Goal: Task Accomplishment & Management: Use online tool/utility

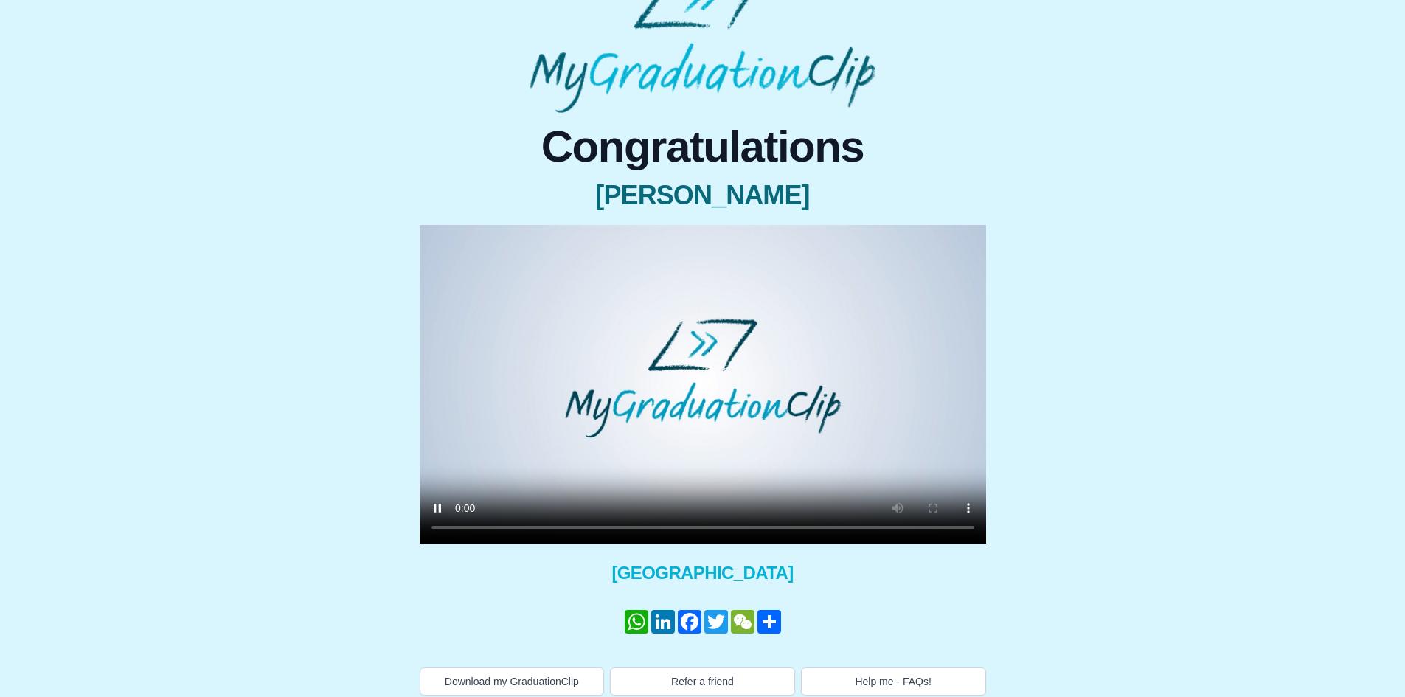
scroll to position [60, 0]
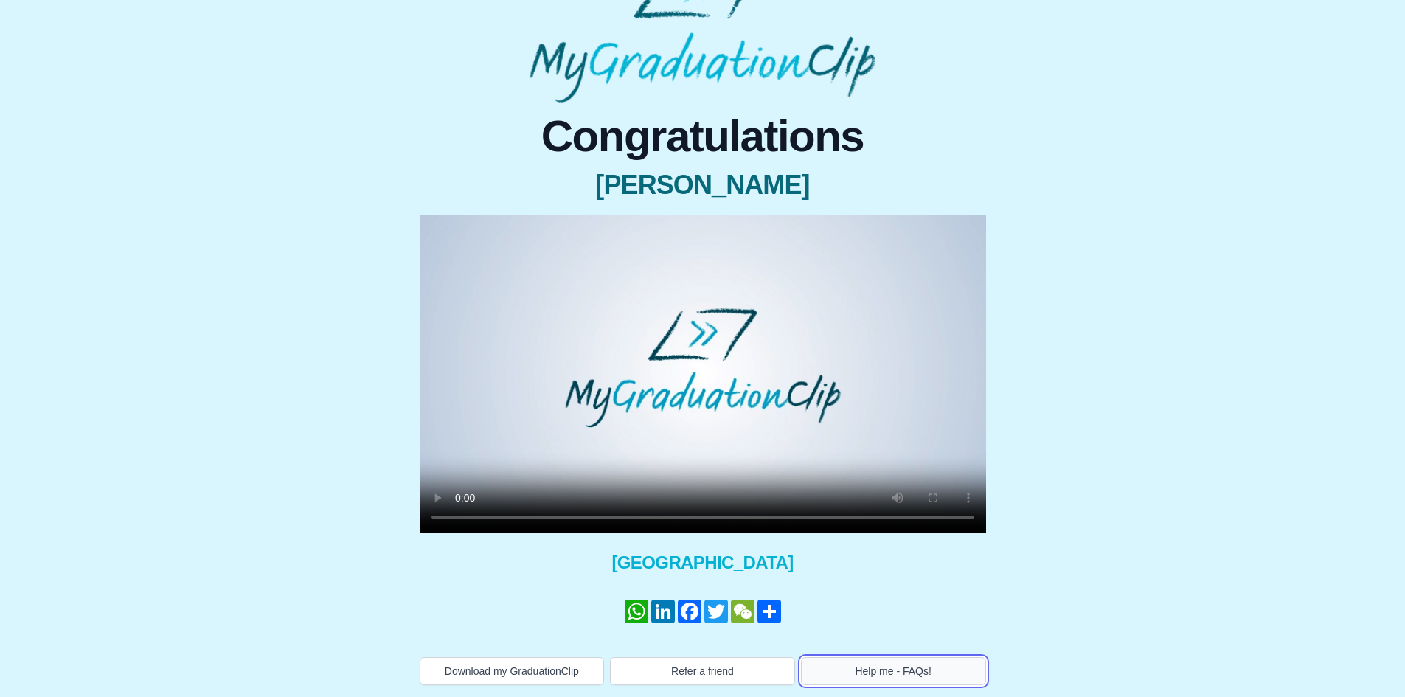
click at [891, 672] on button "Help me - FAQs!" at bounding box center [893, 671] width 185 height 28
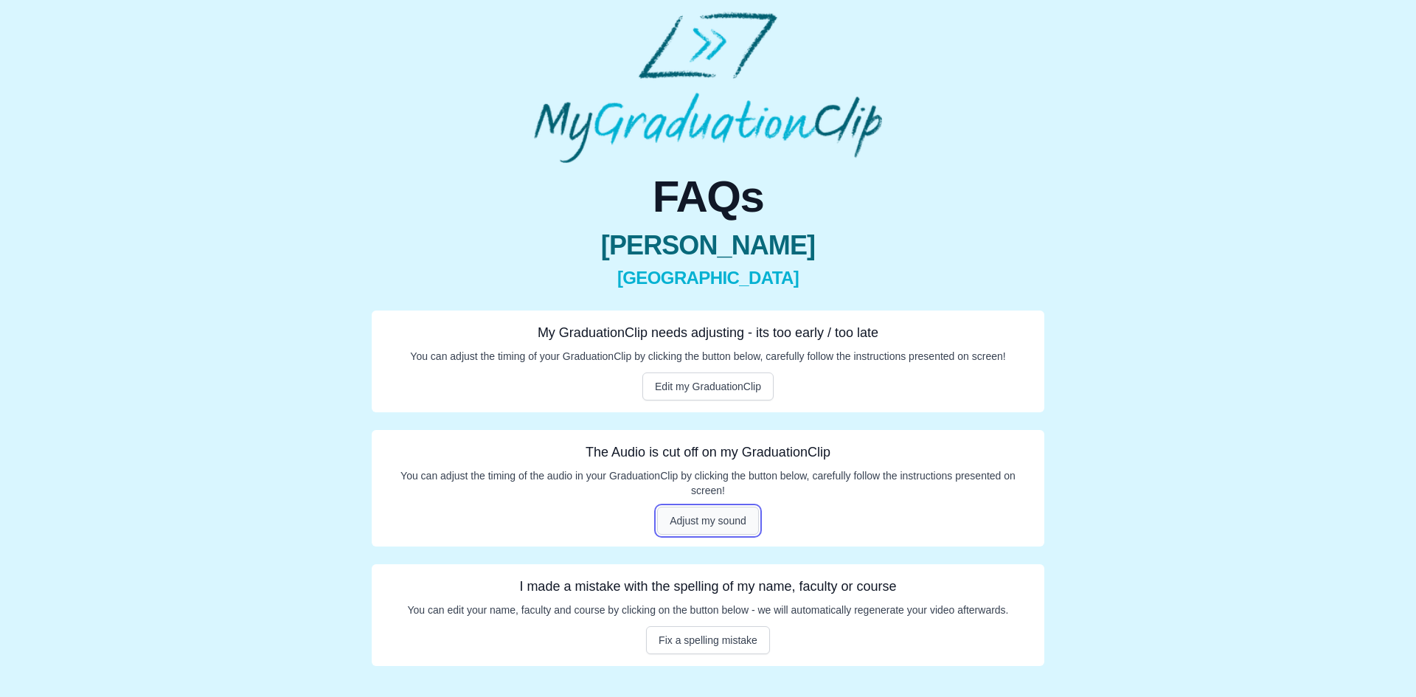
click at [697, 523] on button "Adjust my sound" at bounding box center [708, 521] width 102 height 28
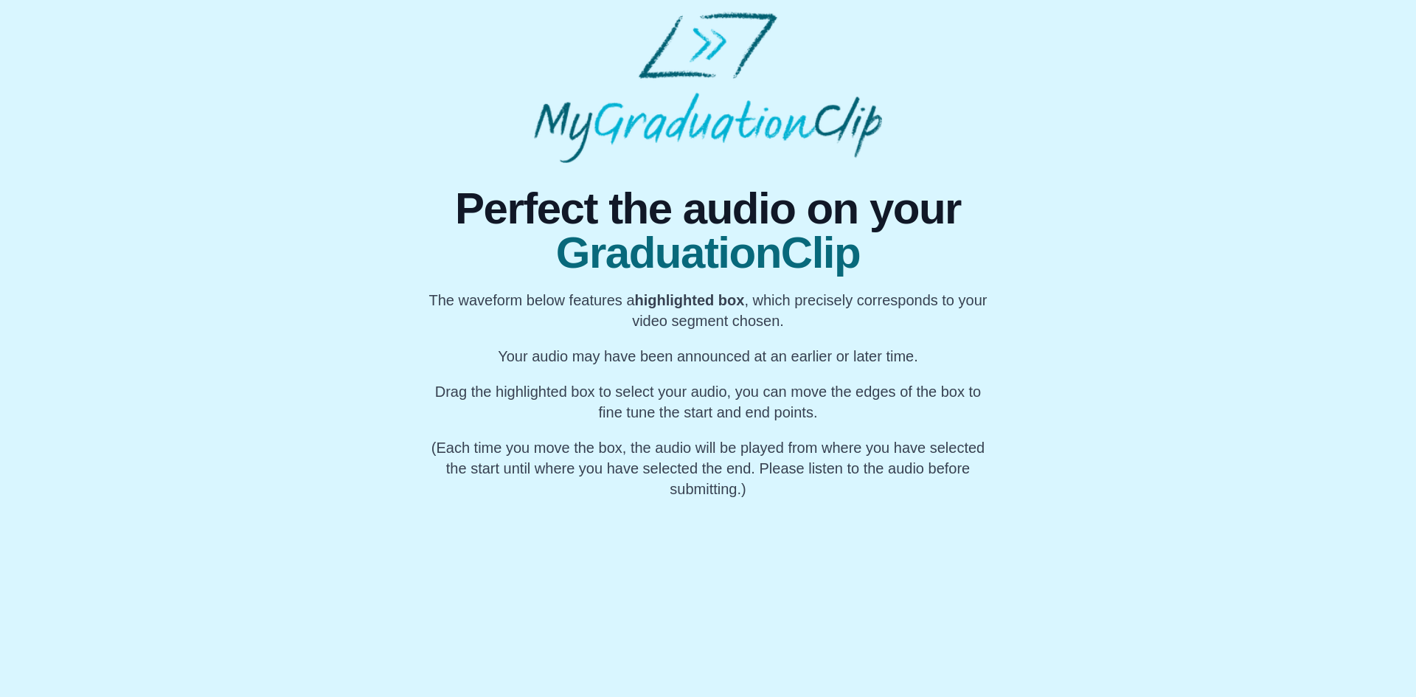
scroll to position [0, 60699]
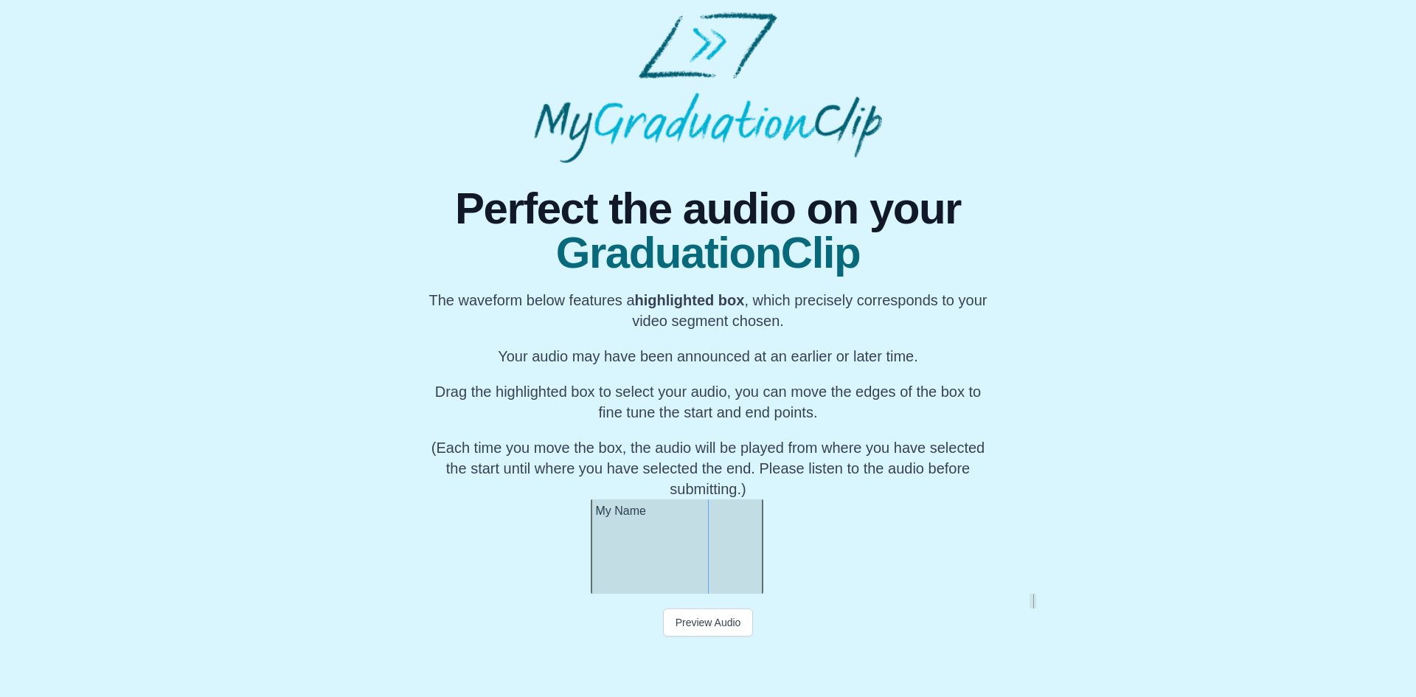
click at [591, 545] on div at bounding box center [594, 546] width 6 height 94
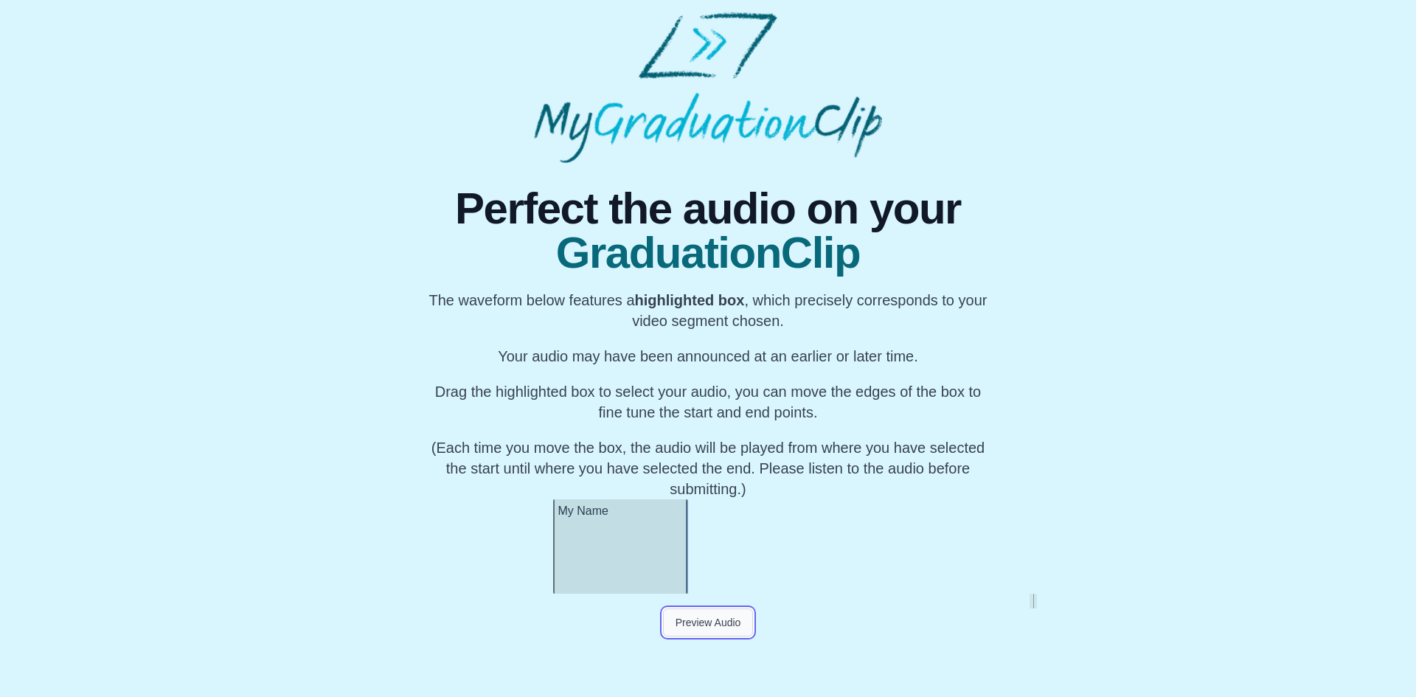
click at [706, 626] on button "Preview Audio" at bounding box center [708, 622] width 91 height 28
click at [723, 567] on div at bounding box center [720, 546] width 6 height 94
click at [713, 624] on button "Preview Audio" at bounding box center [708, 622] width 91 height 28
click at [712, 654] on button "Submit" at bounding box center [708, 650] width 58 height 28
